Goal: Book appointment/travel/reservation

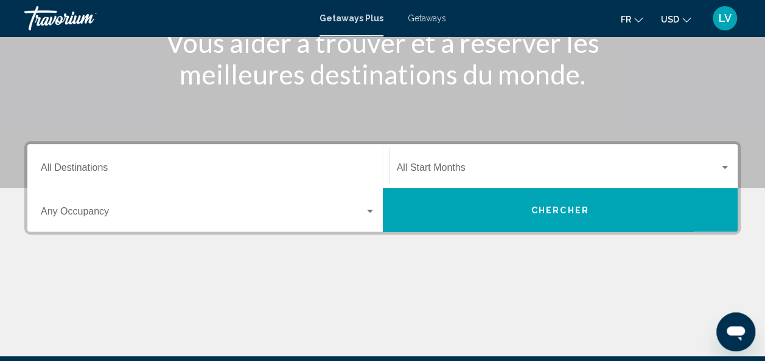
scroll to position [178, 0]
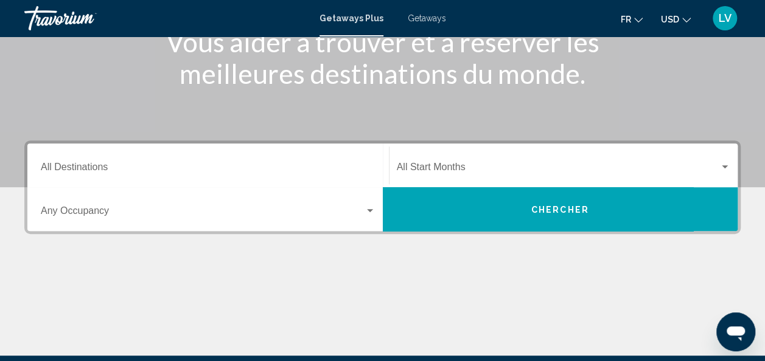
click at [108, 158] on div "Destination All Destinations" at bounding box center [208, 166] width 335 height 38
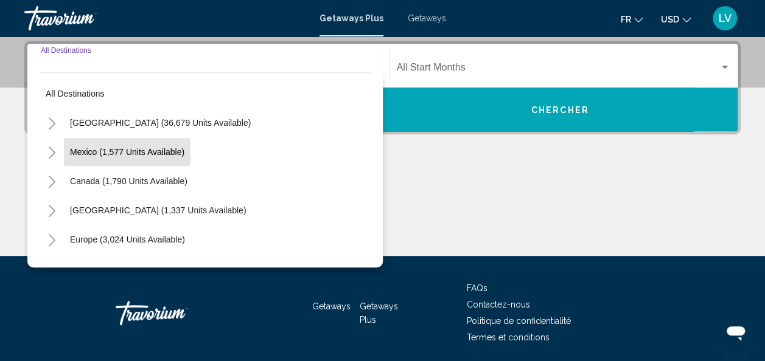
scroll to position [279, 0]
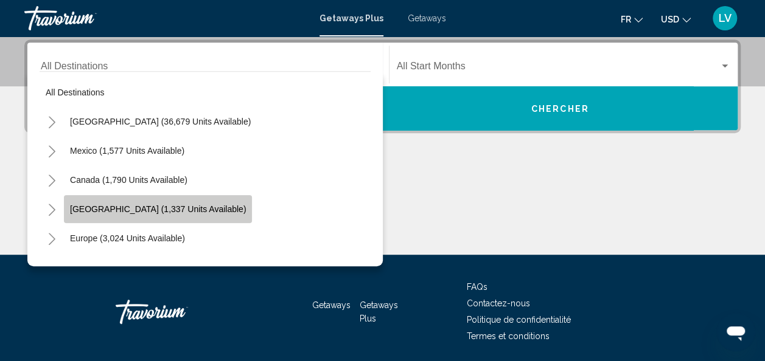
click at [182, 215] on button "[GEOGRAPHIC_DATA] (1,337 units available)" at bounding box center [158, 209] width 188 height 28
type input "**********"
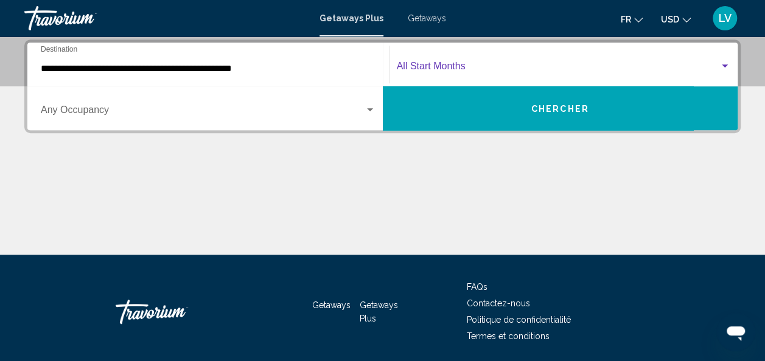
click at [440, 64] on span "Search widget" at bounding box center [558, 68] width 323 height 11
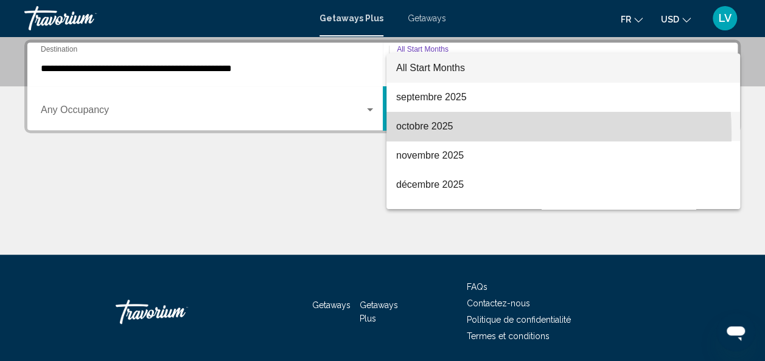
click at [441, 134] on span "octobre 2025" at bounding box center [563, 126] width 334 height 29
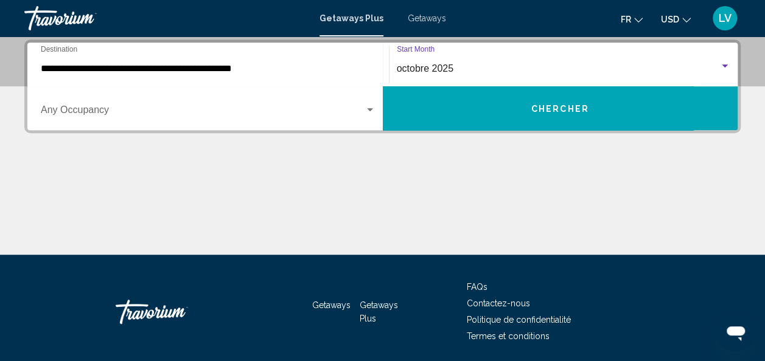
click at [372, 108] on div "Search widget" at bounding box center [370, 109] width 6 height 3
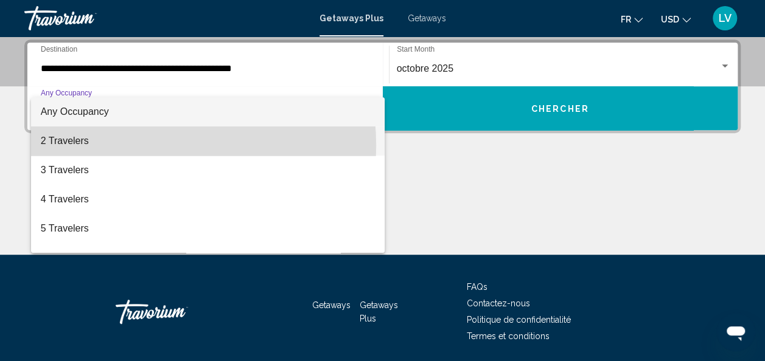
click at [113, 146] on span "2 Travelers" at bounding box center [208, 141] width 335 height 29
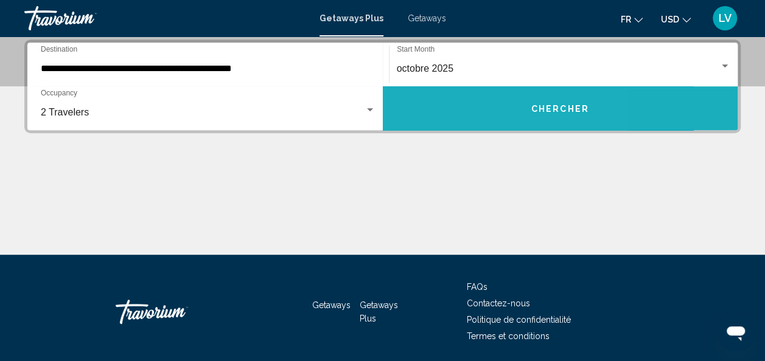
click at [451, 97] on button "Chercher" at bounding box center [560, 108] width 355 height 44
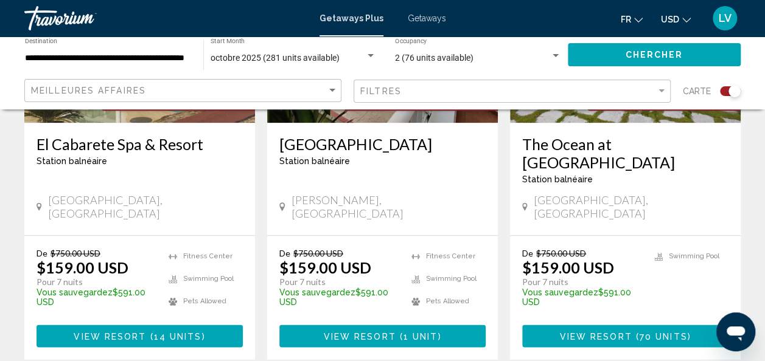
scroll to position [615, 0]
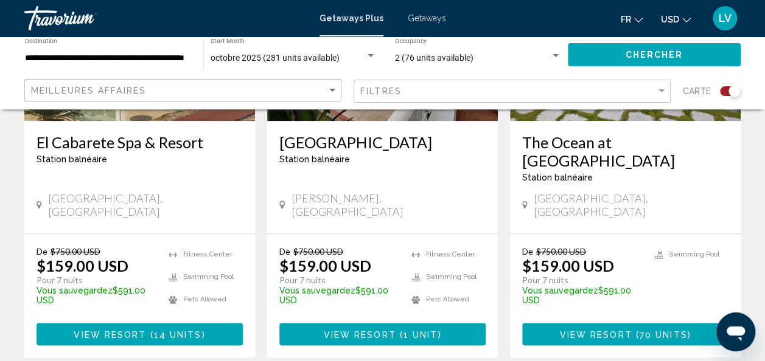
click at [676, 17] on span "USD" at bounding box center [670, 20] width 18 height 10
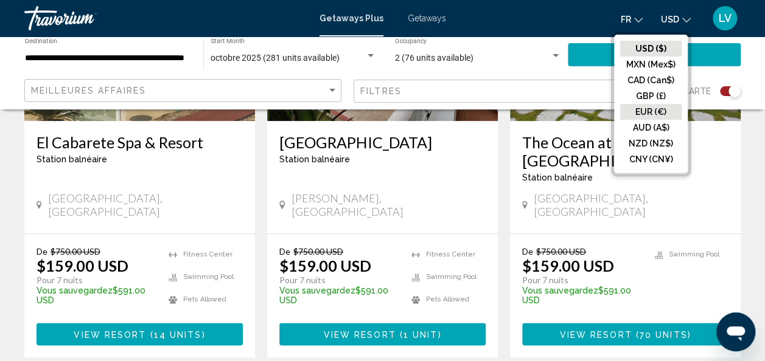
click at [655, 108] on button "EUR (€)" at bounding box center [650, 112] width 61 height 16
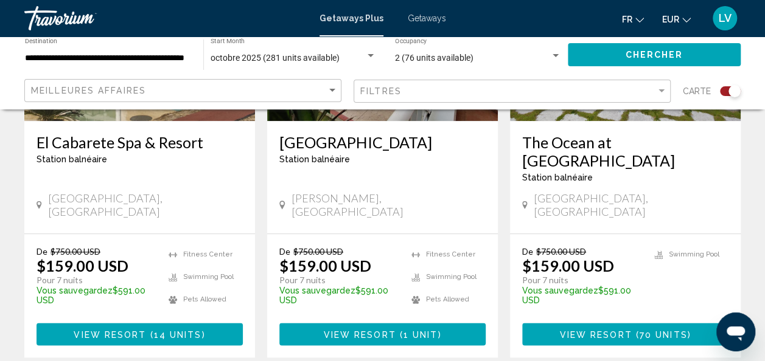
click at [614, 43] on div "Chercher" at bounding box center [660, 54] width 185 height 36
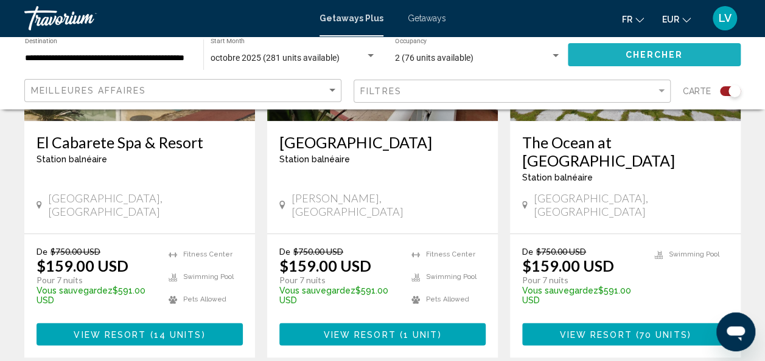
click at [623, 61] on button "Chercher" at bounding box center [654, 54] width 173 height 23
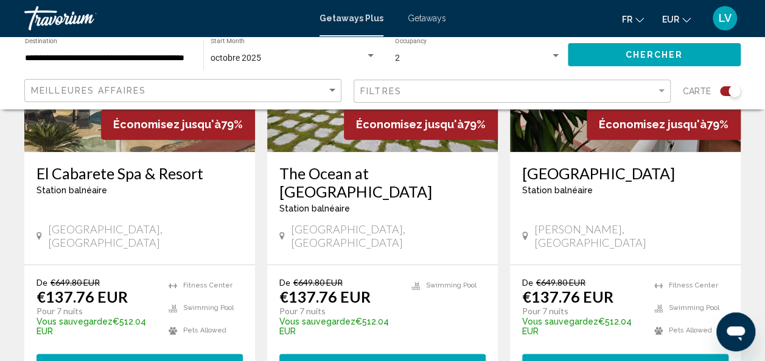
scroll to position [648, 0]
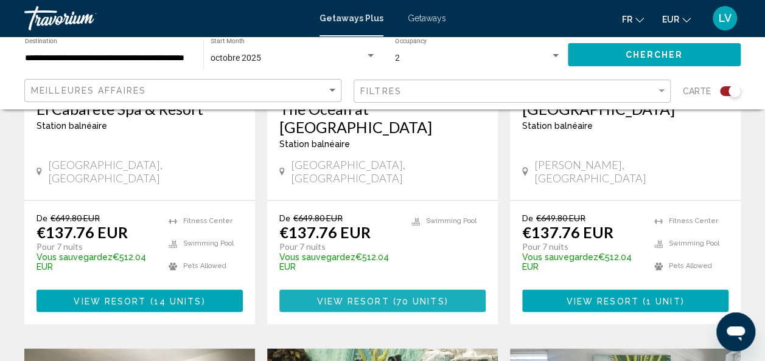
click at [420, 296] on span "70 units" at bounding box center [421, 301] width 48 height 10
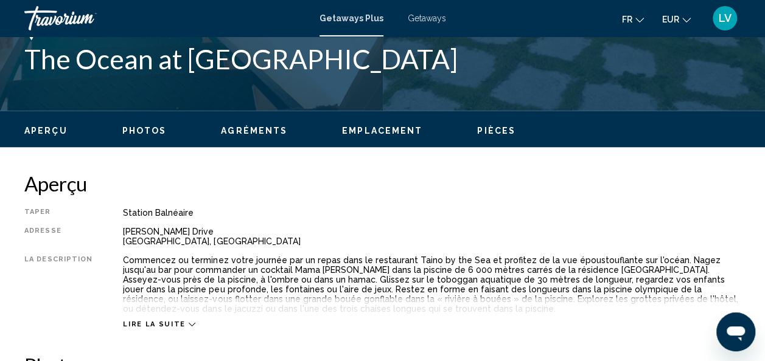
scroll to position [439, 0]
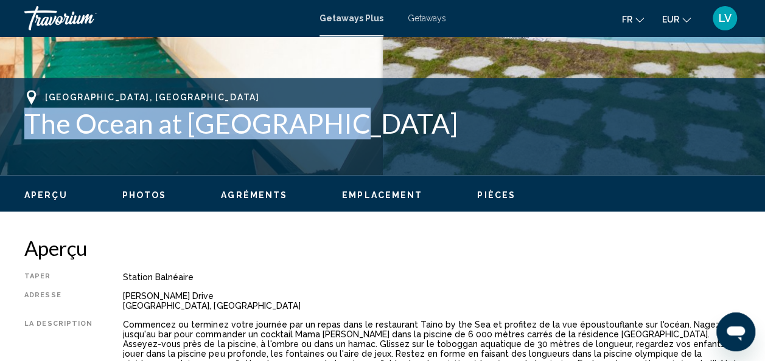
drag, startPoint x: 29, startPoint y: 128, endPoint x: 324, endPoint y: 139, distance: 295.2
click at [324, 139] on div "[GEOGRAPHIC_DATA], [GEOGRAPHIC_DATA] The Ocean at [GEOGRAPHIC_DATA]" at bounding box center [382, 126] width 716 height 73
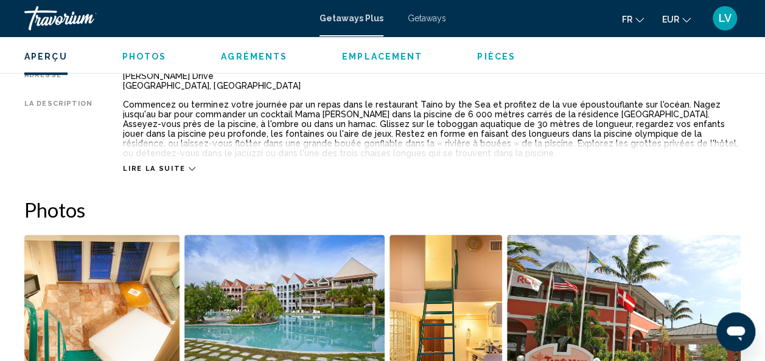
scroll to position [661, 0]
click at [158, 164] on span "Lire la suite" at bounding box center [154, 168] width 62 height 8
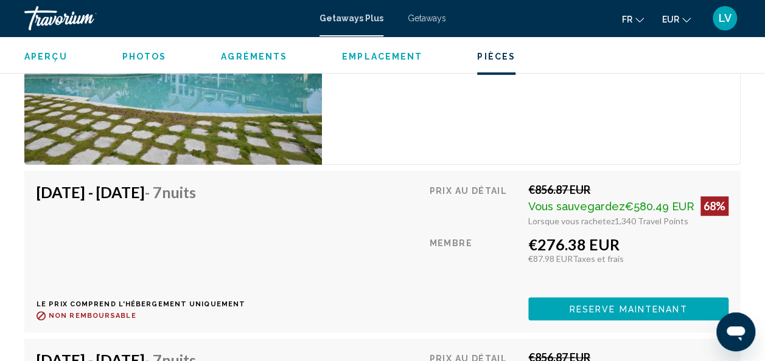
scroll to position [2403, 0]
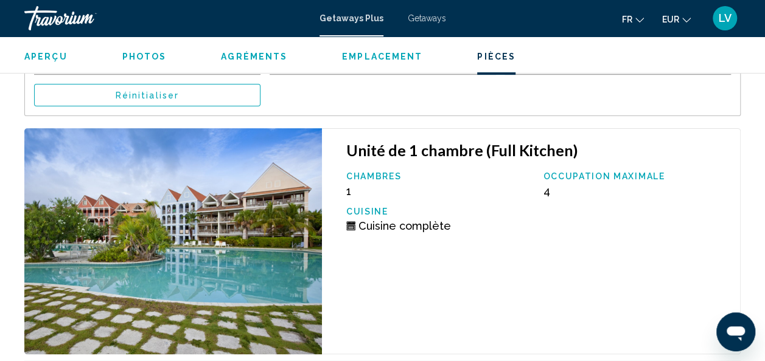
click at [189, 203] on img "Main content" at bounding box center [172, 241] width 297 height 226
drag, startPoint x: 189, startPoint y: 203, endPoint x: 225, endPoint y: 234, distance: 47.4
click at [225, 234] on img "Main content" at bounding box center [172, 241] width 297 height 226
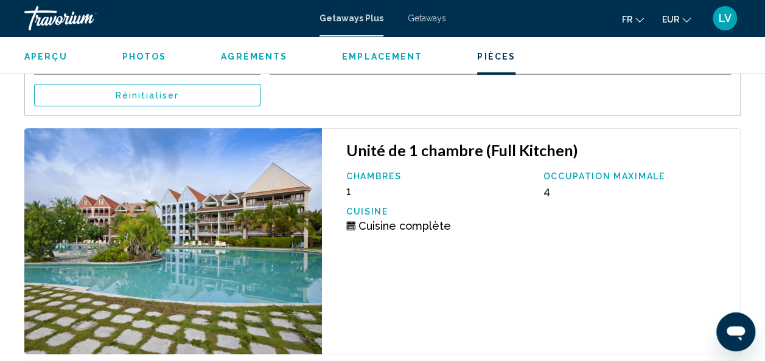
click at [225, 234] on img "Main content" at bounding box center [172, 241] width 297 height 226
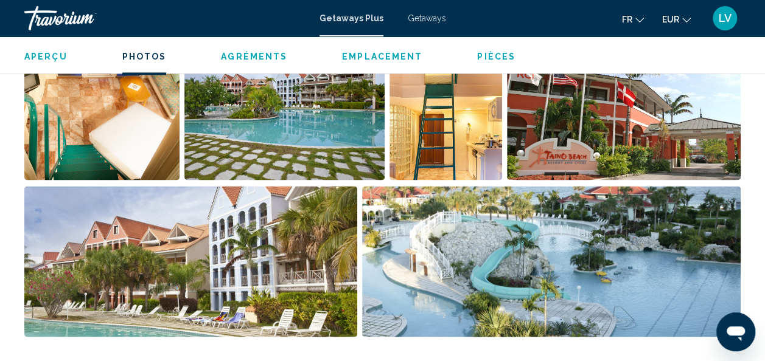
scroll to position [870, 0]
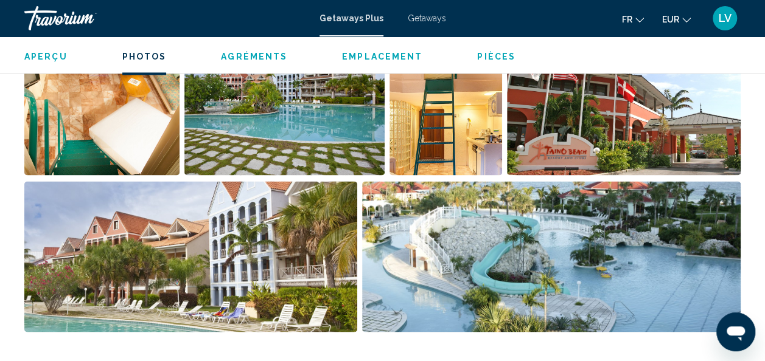
drag, startPoint x: 236, startPoint y: 255, endPoint x: 532, endPoint y: 170, distance: 307.6
